Goal: Task Accomplishment & Management: Manage account settings

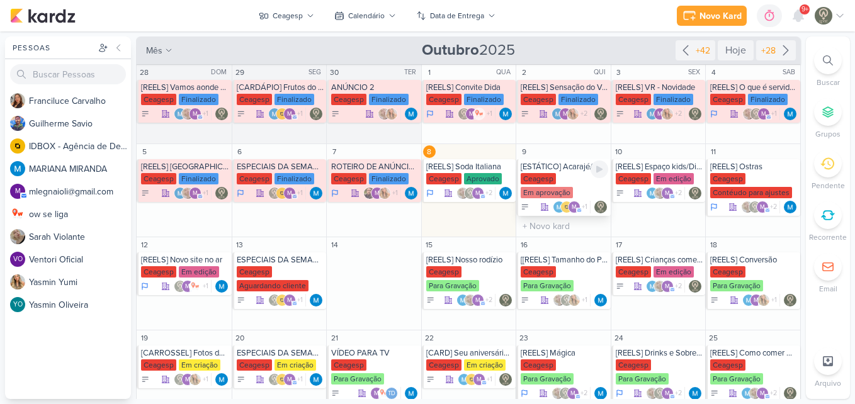
click at [573, 174] on div "Ceagesp Em aprovação" at bounding box center [565, 186] width 88 height 26
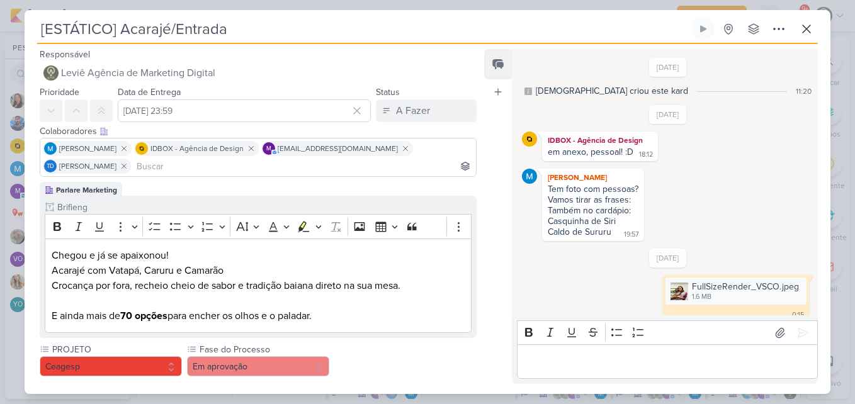
scroll to position [319, 0]
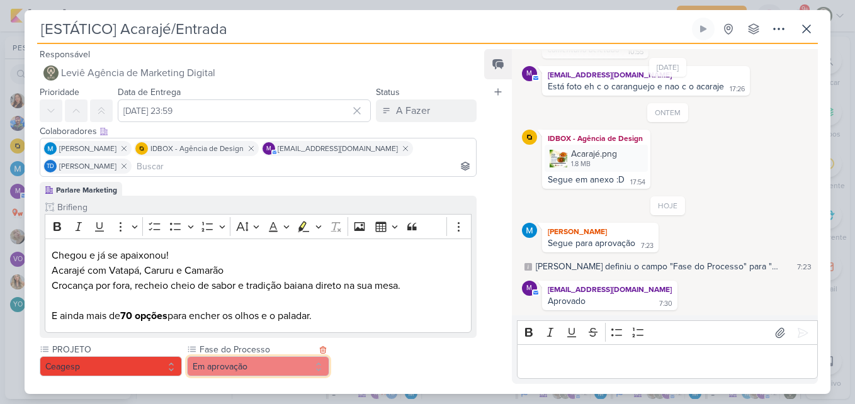
click at [293, 362] on button "Em aprovação" at bounding box center [258, 366] width 142 height 20
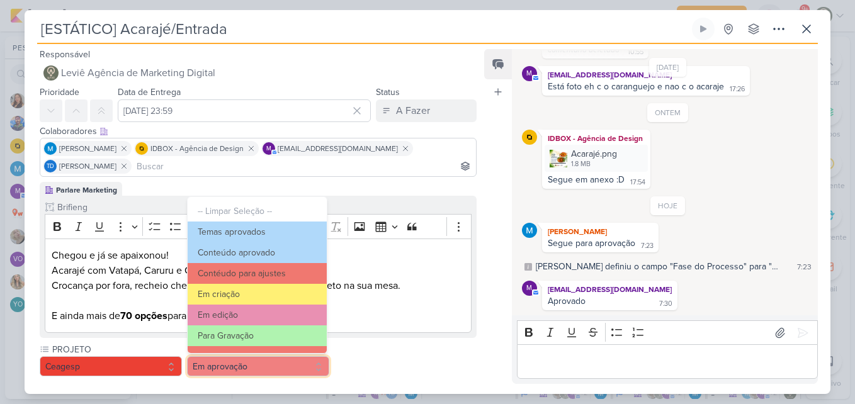
scroll to position [122, 0]
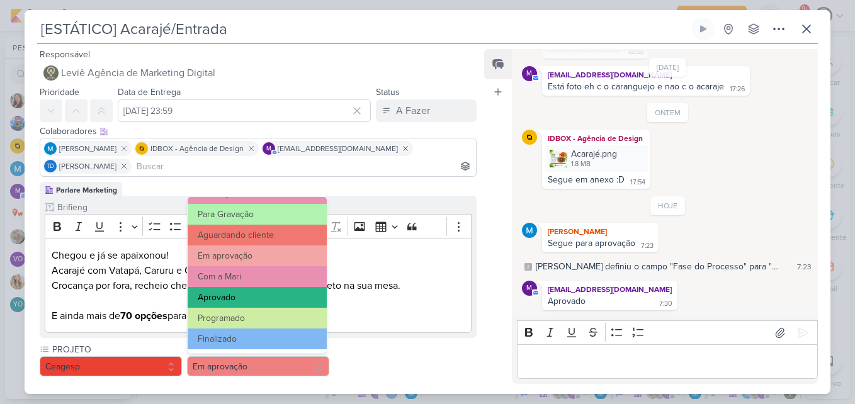
click at [272, 302] on button "Aprovado" at bounding box center [257, 297] width 139 height 21
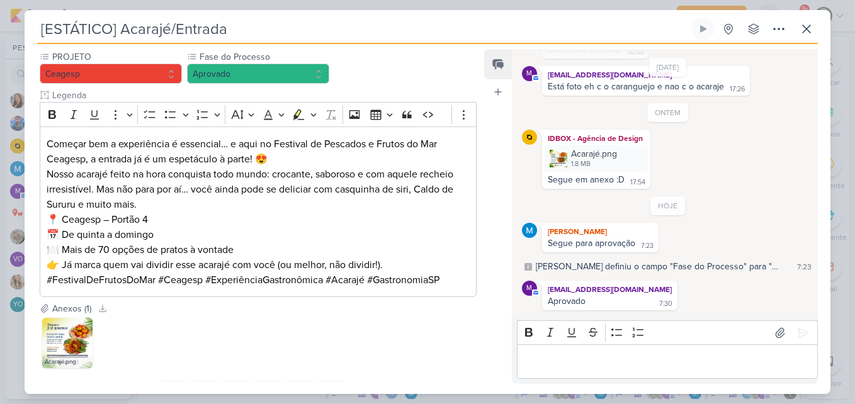
scroll to position [352, 0]
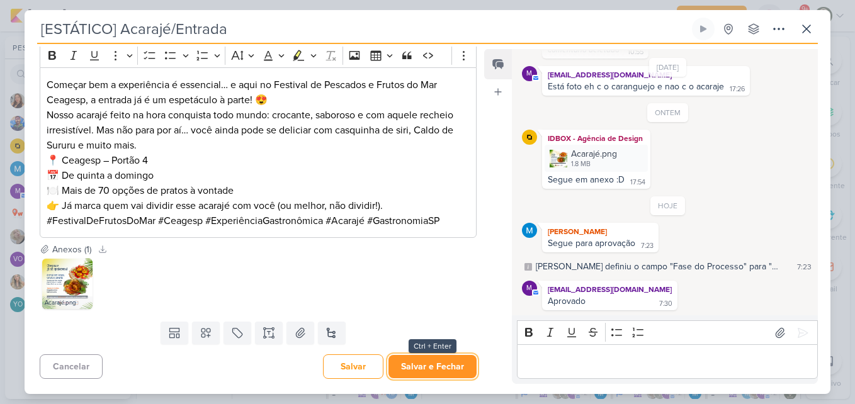
click at [443, 358] on button "Salvar e Fechar" at bounding box center [432, 366] width 88 height 23
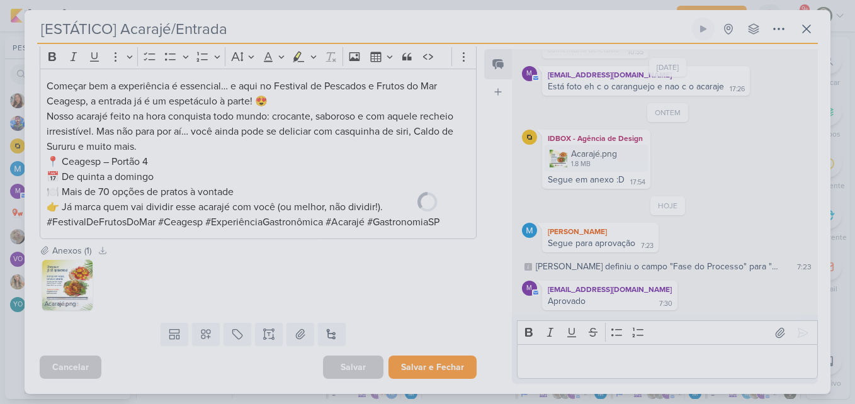
scroll to position [351, 0]
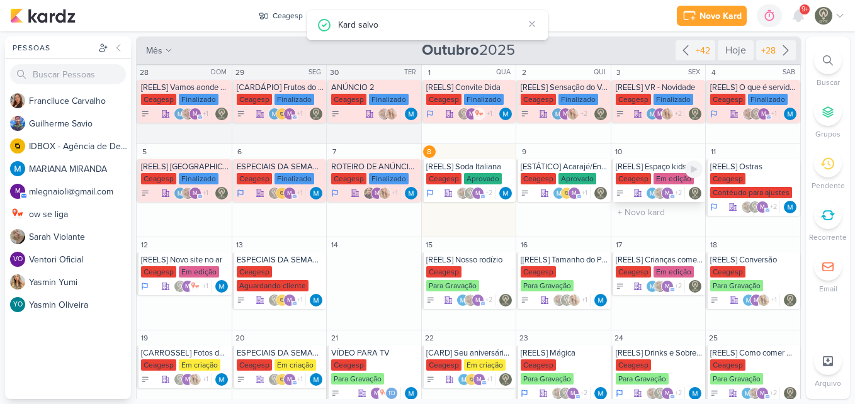
click at [657, 166] on div "[REELS] Espaço kids/Dia das crianças" at bounding box center [660, 167] width 88 height 10
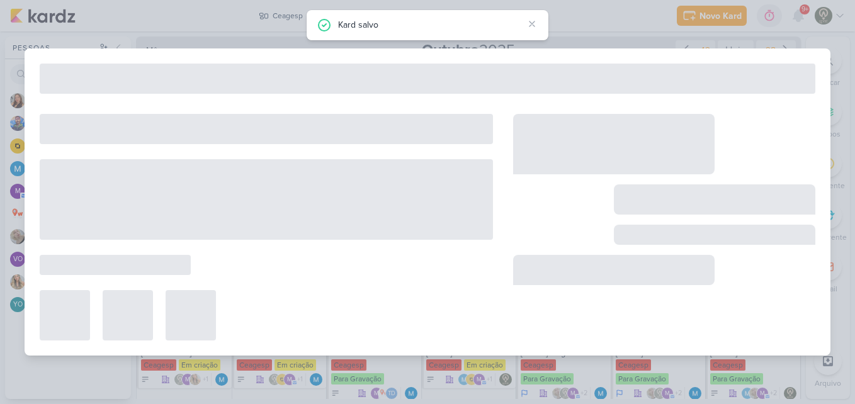
type input "[REELS] Espaço kids/Dia das crianças"
type input "10 de outubro de 2025 às 23:59"
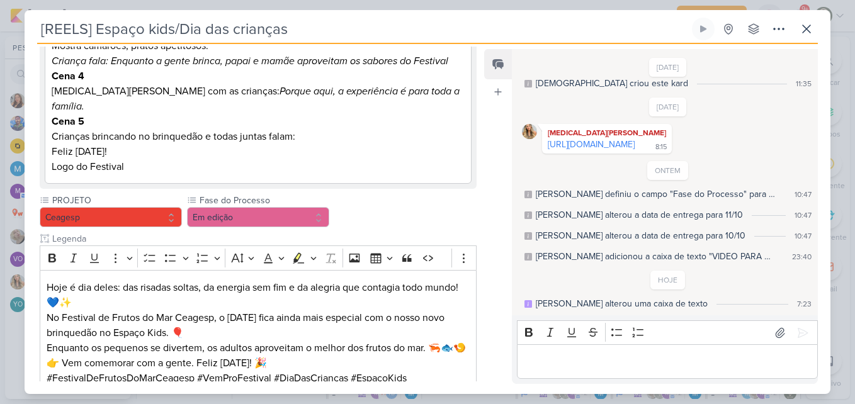
scroll to position [476, 0]
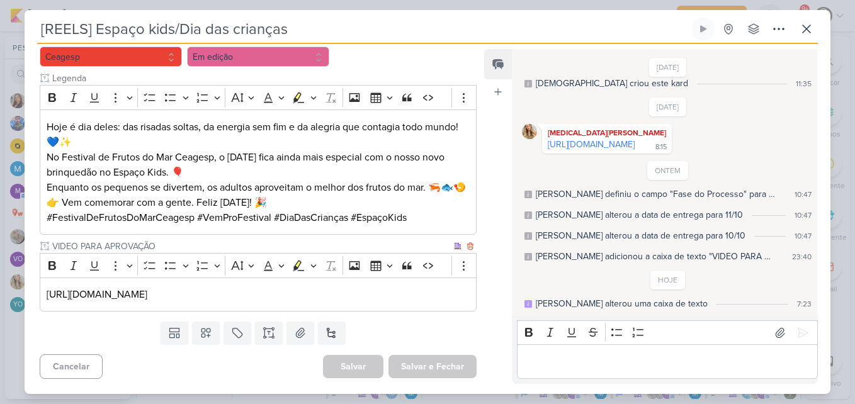
click at [430, 303] on div "[URL][DOMAIN_NAME]" at bounding box center [258, 295] width 437 height 35
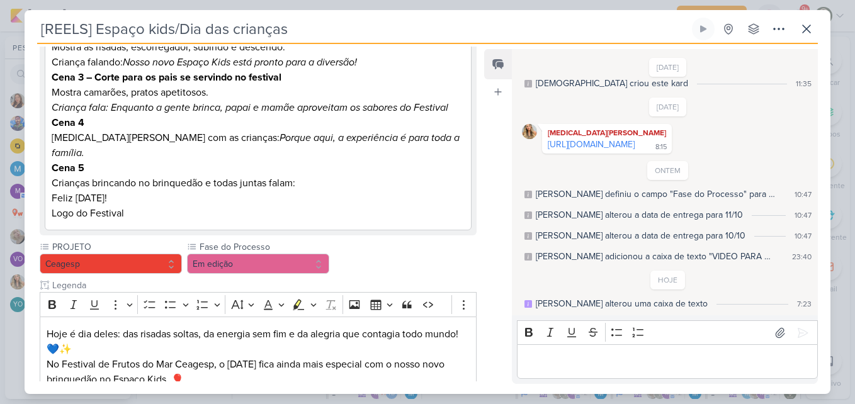
scroll to position [266, 0]
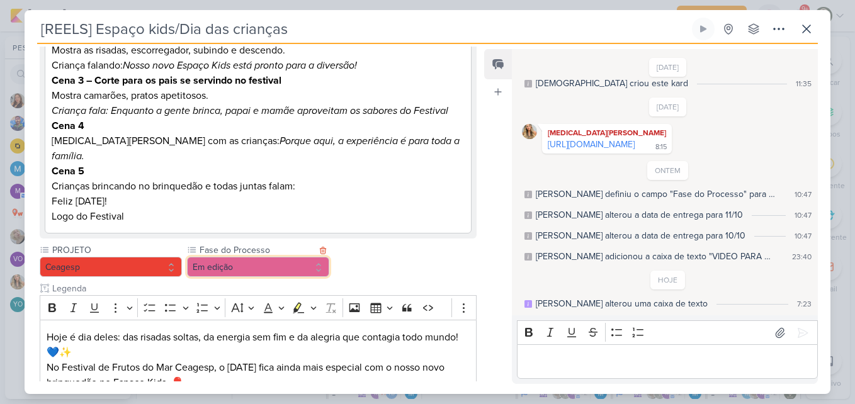
click at [309, 257] on button "Em edição" at bounding box center [258, 267] width 142 height 20
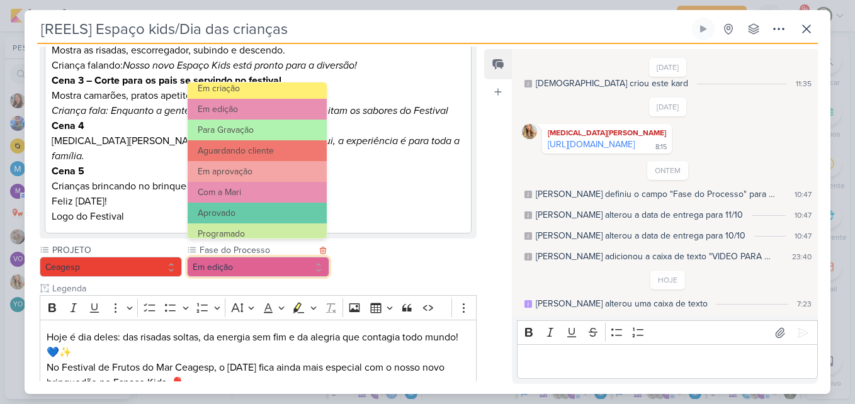
scroll to position [99, 0]
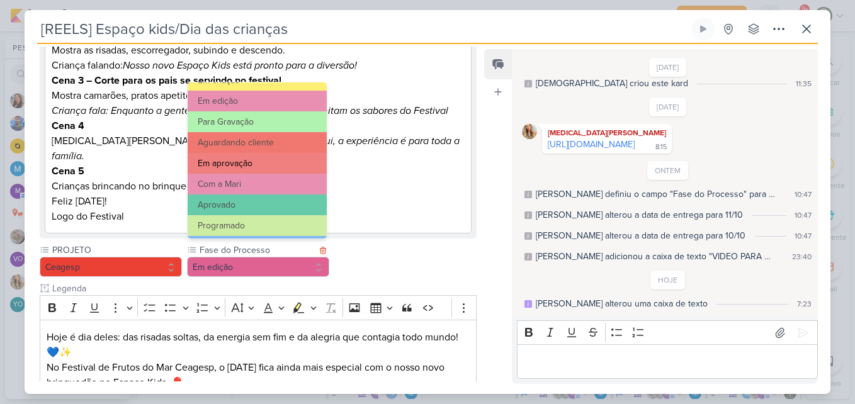
click at [276, 161] on button "Em aprovação" at bounding box center [257, 163] width 139 height 21
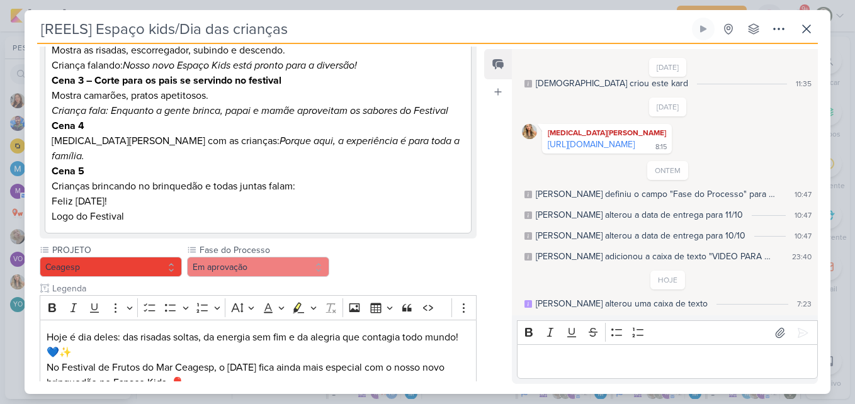
scroll to position [491, 0]
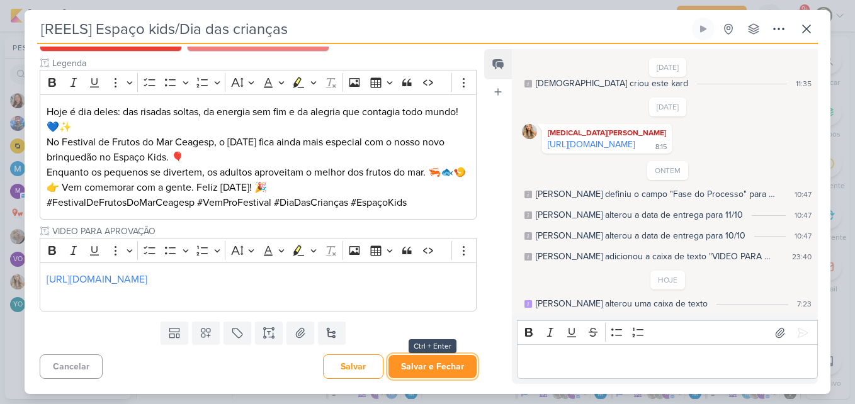
click at [450, 371] on button "Salvar e Fechar" at bounding box center [432, 366] width 88 height 23
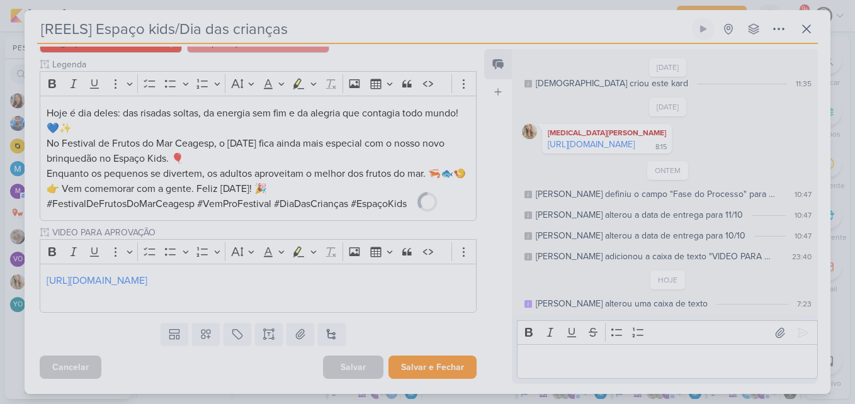
scroll to position [490, 0]
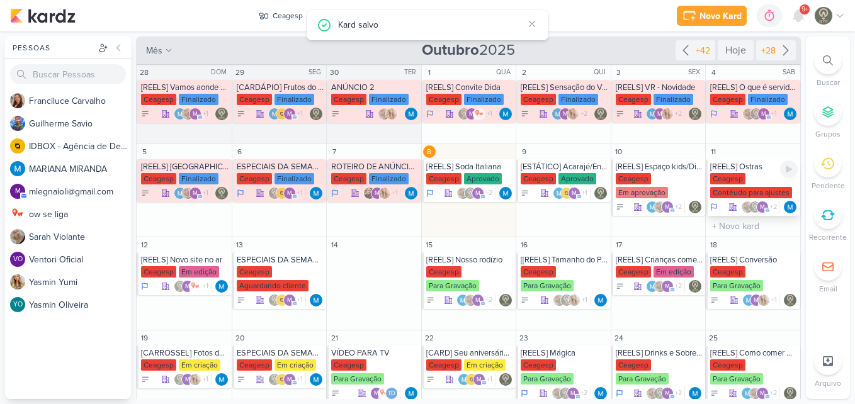
click at [726, 193] on div "Contéudo para ajustes" at bounding box center [751, 192] width 82 height 11
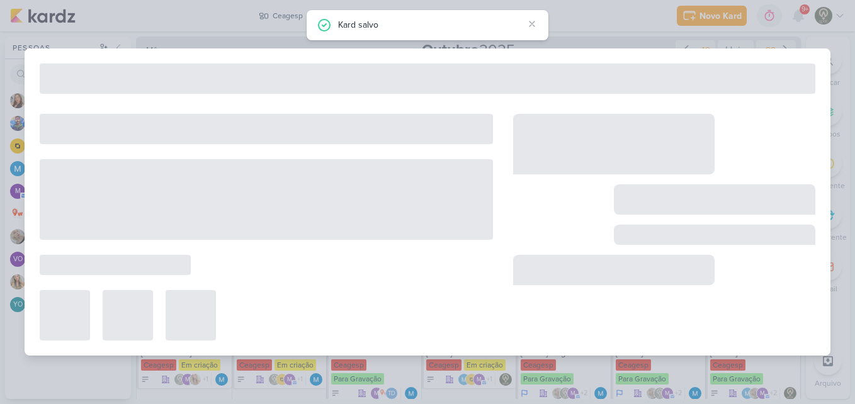
type input "[REELS] Ostras"
type input "[DATE] 23:59"
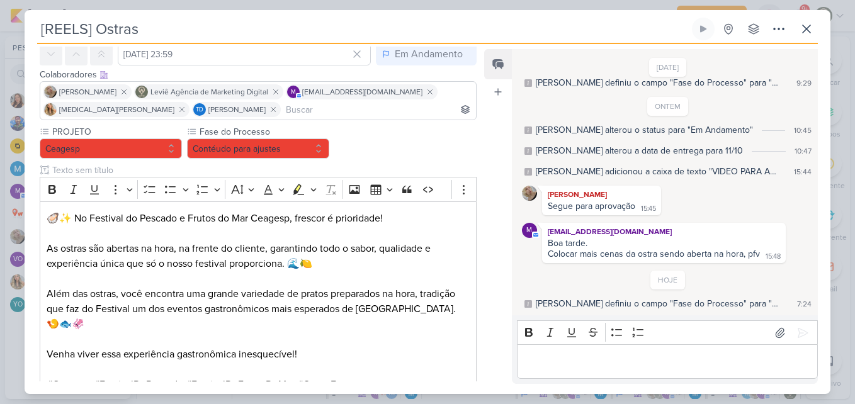
scroll to position [52, 0]
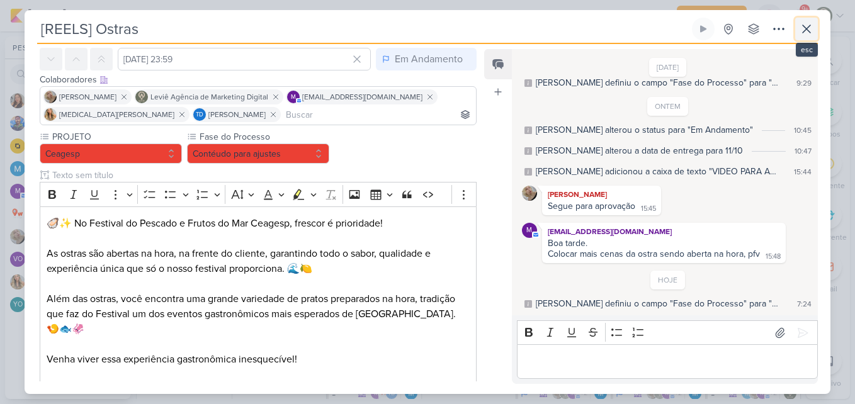
click at [800, 37] on button at bounding box center [806, 29] width 23 height 23
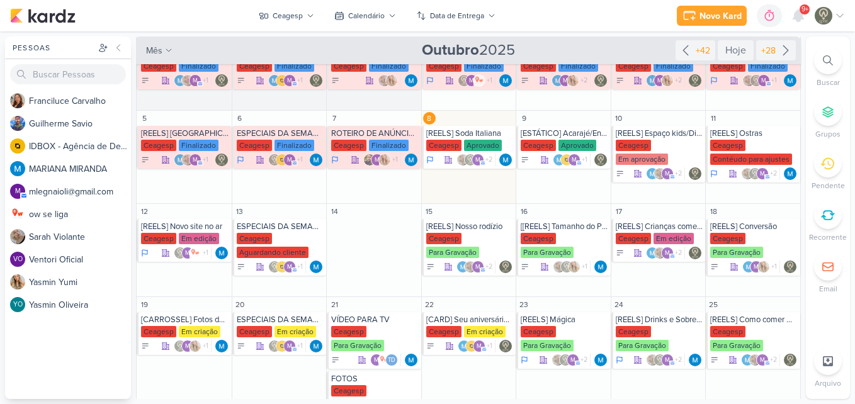
scroll to position [69, 0]
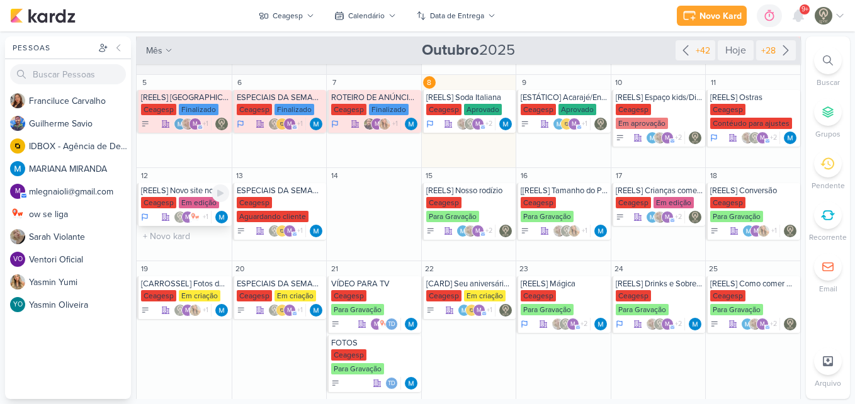
click at [195, 195] on div "[REELS] Novo site no ar" at bounding box center [185, 191] width 88 height 10
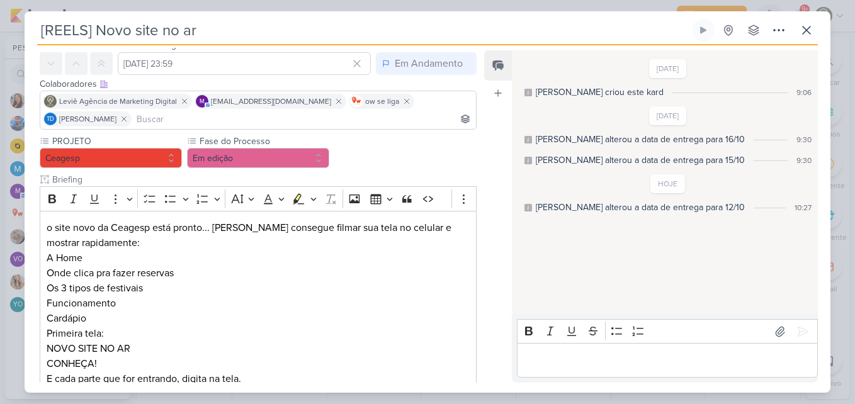
scroll to position [42, 0]
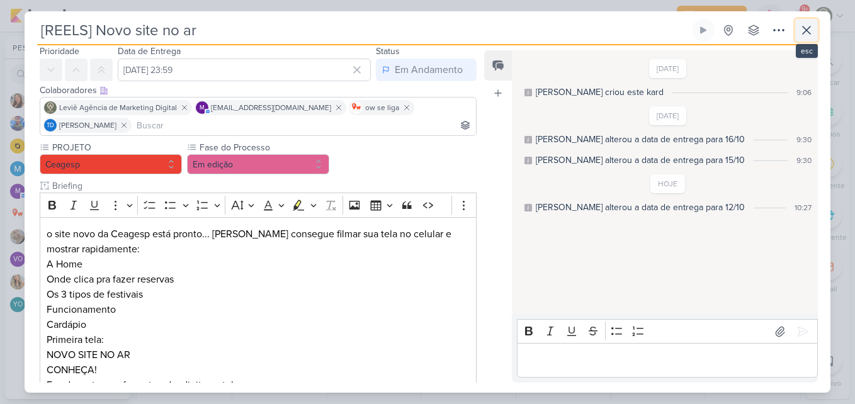
click at [807, 39] on button at bounding box center [806, 30] width 23 height 23
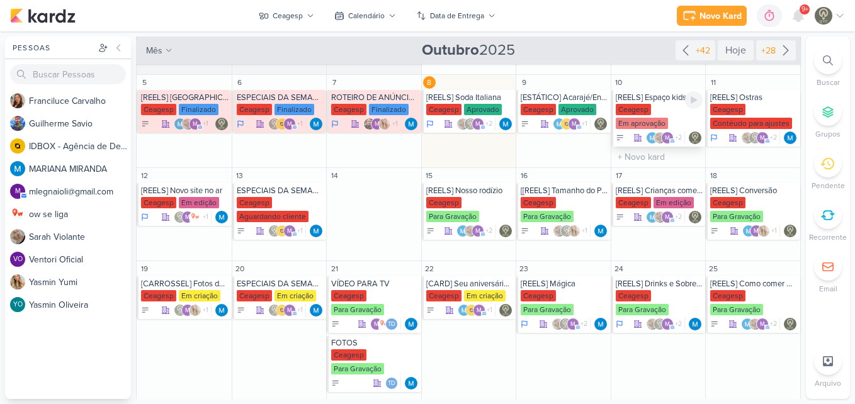
click at [683, 115] on div "Ceagesp Em aprovação" at bounding box center [660, 117] width 88 height 26
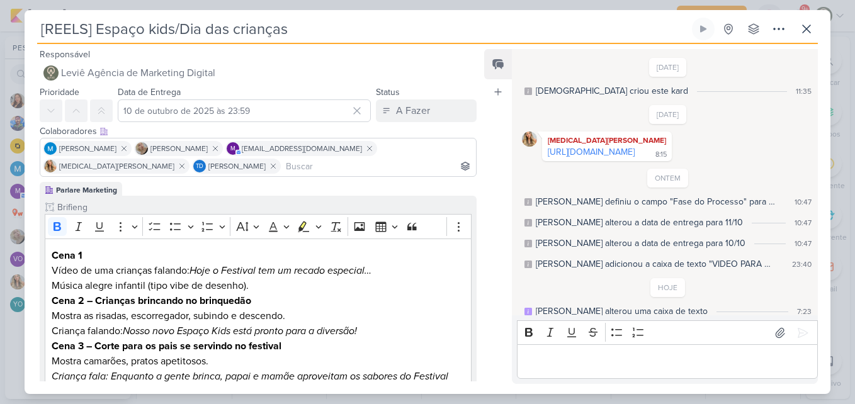
scroll to position [39, 0]
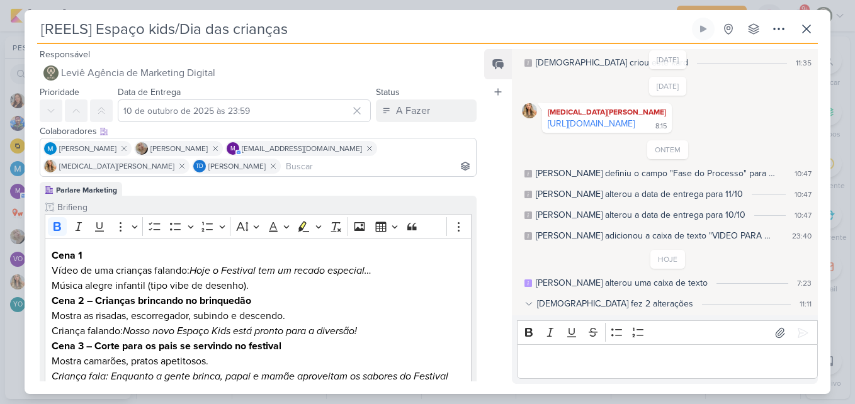
click at [538, 301] on div "[DEMOGRAPHIC_DATA] fez 2 alterações" at bounding box center [615, 303] width 156 height 13
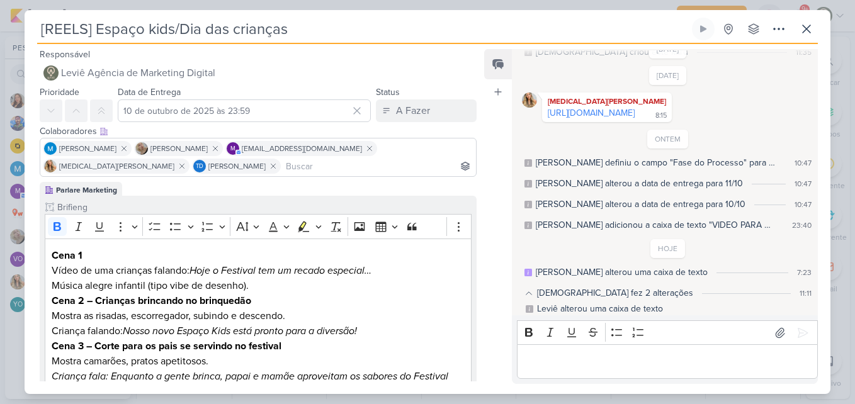
scroll to position [68, 0]
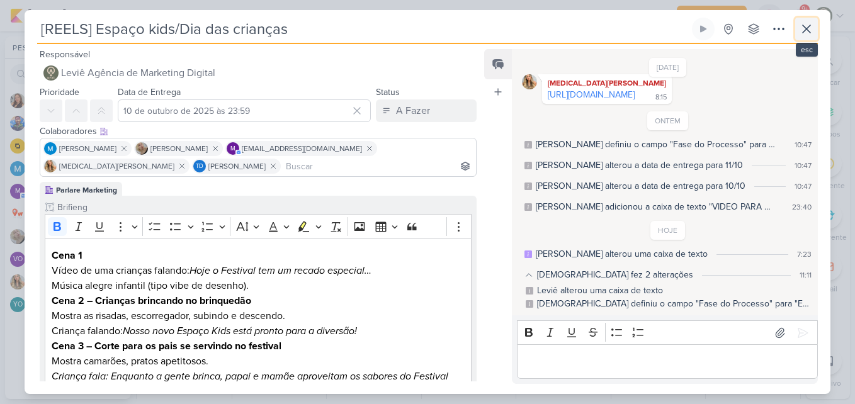
click at [800, 38] on button at bounding box center [806, 29] width 23 height 23
